Goal: Task Accomplishment & Management: Complete application form

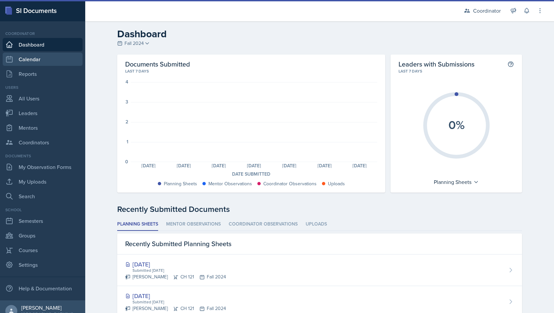
click at [33, 60] on link "Calendar" at bounding box center [43, 59] width 80 height 13
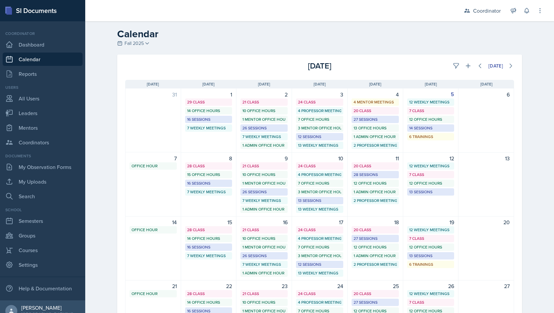
click at [445, 64] on div "[DATE]" at bounding box center [448, 66] width 129 height 12
click at [453, 64] on icon at bounding box center [456, 66] width 7 height 7
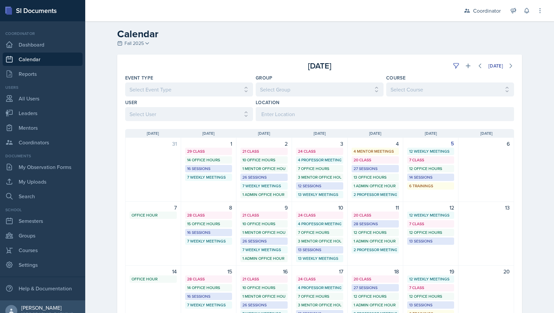
click at [159, 107] on div "User Select User All [PERSON_NAME] [PERSON_NAME] [PERSON_NAME] [PERSON_NAME] [P…" at bounding box center [189, 110] width 128 height 22
click at [130, 126] on div "[DATE] Sun [DATE] Mon [DATE] Tue [DATE] Wed [DATE] Thu [DATE] Fri [DATE] Sat 31…" at bounding box center [319, 293] width 405 height 344
click at [127, 114] on select "Select User All [PERSON_NAME] [PERSON_NAME] [PERSON_NAME] [PERSON_NAME] [PERSON…" at bounding box center [189, 114] width 128 height 14
select select "e1f64496-de37-4055-b050-68d5dd583de1"
click at [125, 107] on select "Select User All [PERSON_NAME] [PERSON_NAME] [PERSON_NAME] [PERSON_NAME] [PERSON…" at bounding box center [189, 114] width 128 height 14
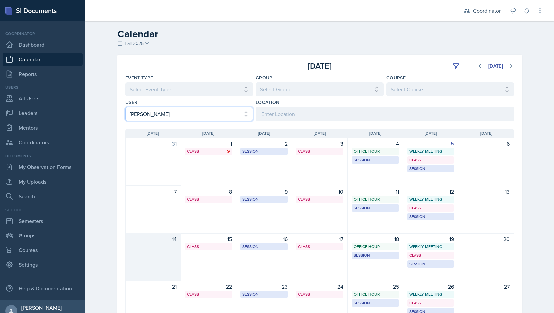
scroll to position [87, 0]
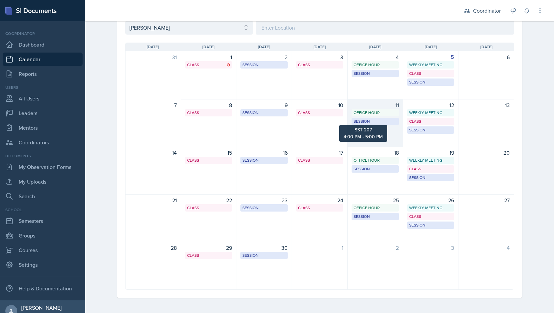
click at [373, 123] on div "Session" at bounding box center [374, 121] width 43 height 6
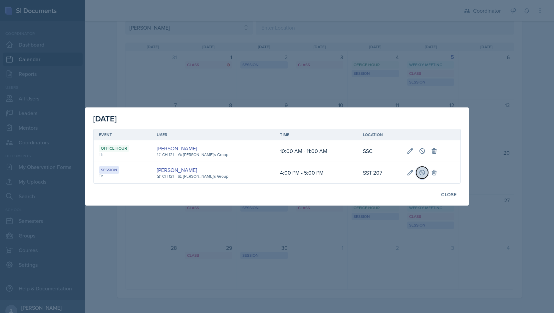
click at [419, 174] on icon at bounding box center [422, 172] width 7 height 7
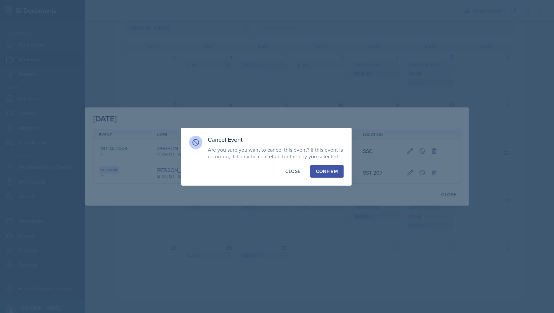
click at [314, 169] on button "Confirm" at bounding box center [326, 171] width 33 height 13
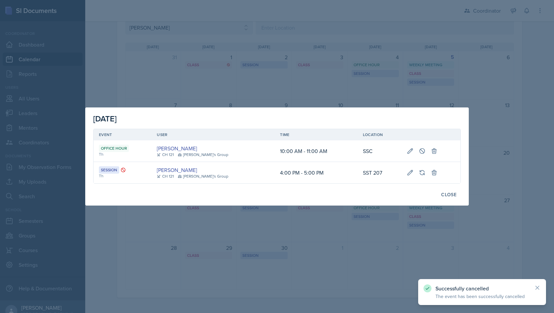
click at [317, 81] on div at bounding box center [277, 156] width 554 height 313
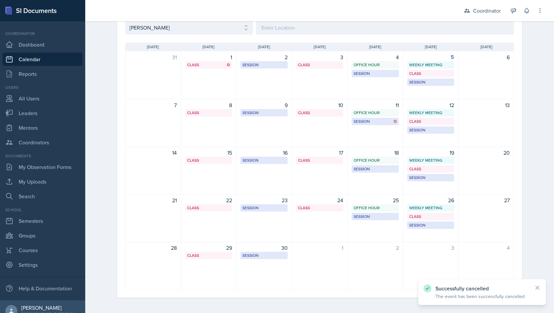
scroll to position [0, 0]
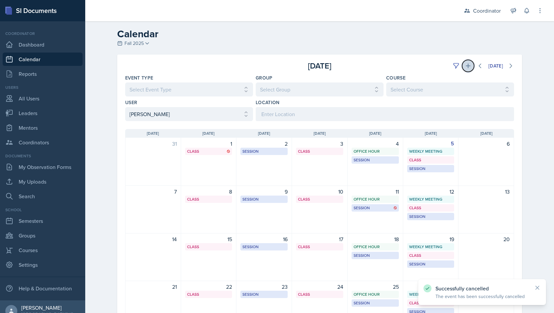
click at [468, 68] on button at bounding box center [468, 66] width 12 height 12
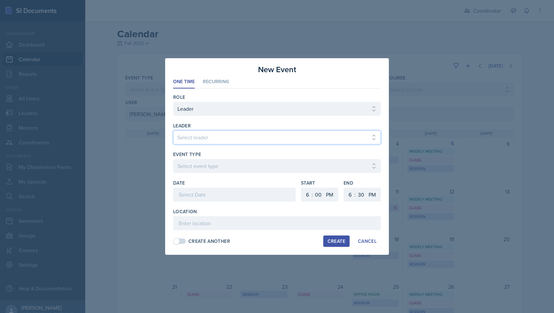
click at [188, 135] on select "Select leader [PERSON_NAME] [PERSON_NAME] [PERSON_NAME] [PERSON_NAME] [PERSON_N…" at bounding box center [277, 137] width 208 height 14
select select "9da4bcd3-4707-4b9b-b441-30f0b95994b1"
click at [173, 131] on select "Select leader [PERSON_NAME] [PERSON_NAME] [PERSON_NAME] [PERSON_NAME] [PERSON_N…" at bounding box center [277, 137] width 208 height 14
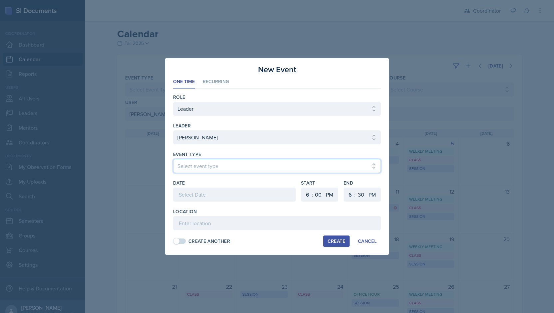
click at [183, 166] on select "Select event type Admin Office Hour Cal Workshop Class Class Announcement LA Pe…" at bounding box center [277, 166] width 208 height 14
select select "30b582fb-8ac9-49fb-a214-1fb047ccc295"
click at [173, 159] on select "Select event type Admin Office Hour Cal Workshop Class Class Announcement LA Pe…" at bounding box center [277, 166] width 208 height 14
click at [188, 196] on div at bounding box center [234, 195] width 122 height 14
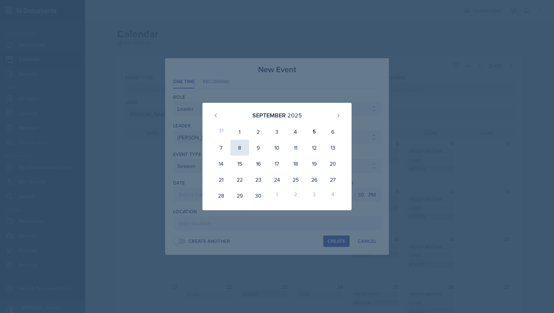
click at [238, 152] on div "8" at bounding box center [239, 148] width 19 height 16
type input "[DATE]"
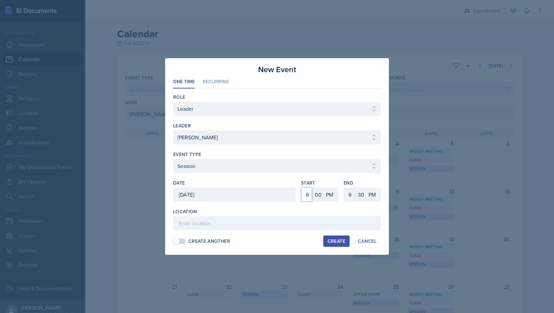
click at [306, 196] on select "1 2 3 4 5 6 7 8 9 10 11 12" at bounding box center [306, 195] width 11 height 14
select select "3"
click at [301, 188] on select "1 2 3 4 5 6 7 8 9 10 11 12" at bounding box center [306, 195] width 11 height 14
click at [349, 195] on select "1 2 3 4 5 6 7 8 9 10 11 12" at bounding box center [349, 195] width 11 height 14
select select "4"
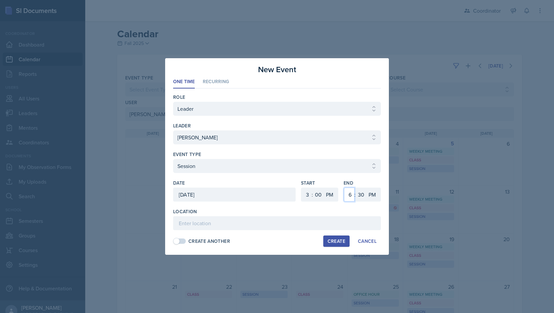
click at [344, 188] on select "1 2 3 4 5 6 7 8 9 10 11 12" at bounding box center [349, 195] width 11 height 14
drag, startPoint x: 361, startPoint y: 197, endPoint x: 361, endPoint y: 189, distance: 7.7
click at [361, 197] on select "00 05 10 15 20 25 30 35 40 45 50 55" at bounding box center [360, 195] width 11 height 14
select select "0"
click at [355, 188] on select "00 05 10 15 20 25 30 35 40 45 50 55" at bounding box center [360, 195] width 11 height 14
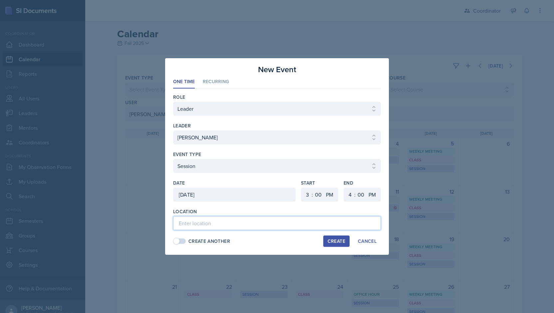
click at [248, 225] on input at bounding box center [277, 223] width 208 height 14
type input "TBD"
click at [336, 243] on div "Create" at bounding box center [337, 241] width 18 height 5
select select
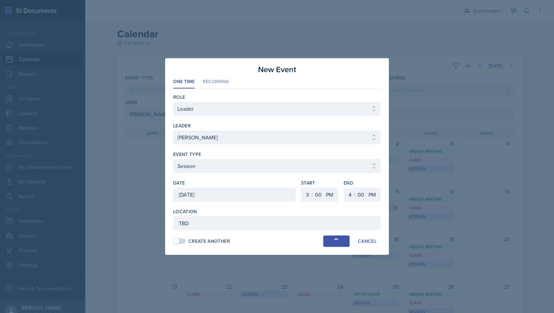
select select "6"
select select "30"
